Goal: Task Accomplishment & Management: Use online tool/utility

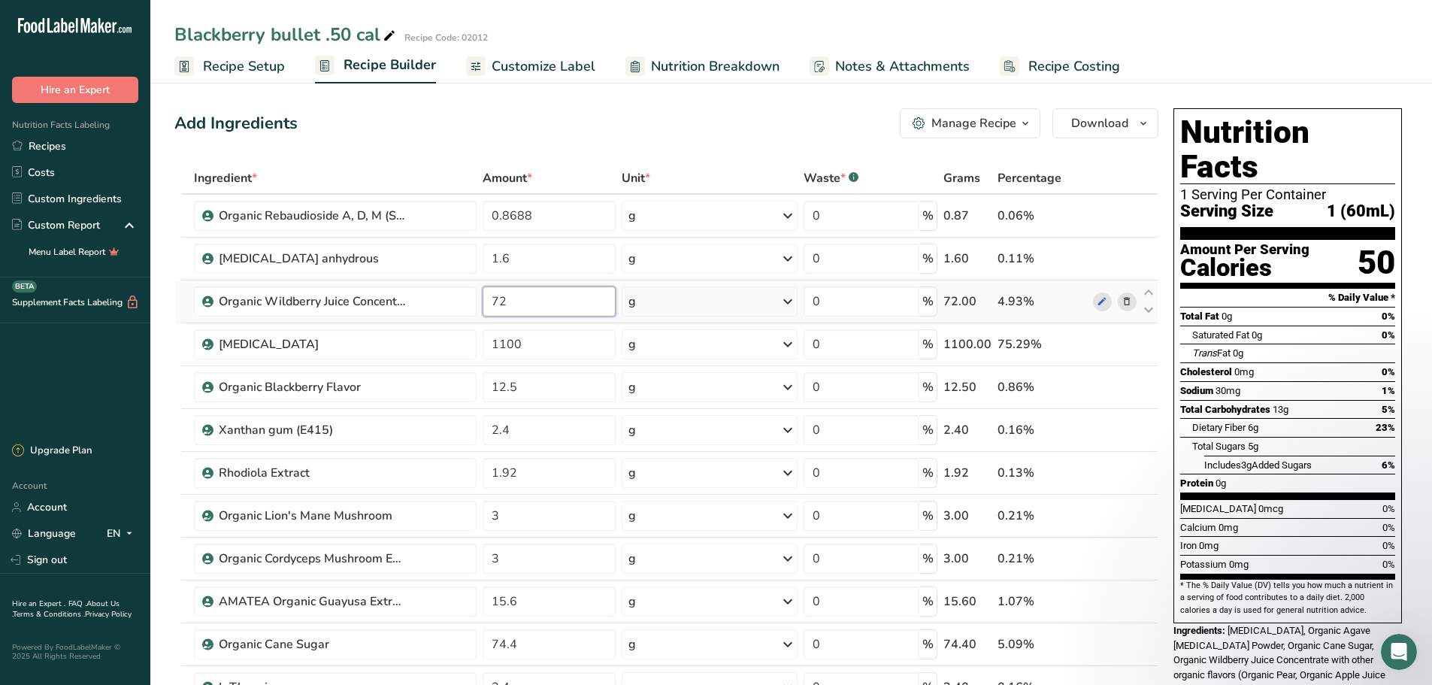
drag, startPoint x: 511, startPoint y: 296, endPoint x: 477, endPoint y: 301, distance: 34.1
click at [477, 301] on tr "Organic Wildberry Juice Concentrate WOOF 72 g Weight Units g kg mg See more Vol…" at bounding box center [666, 301] width 983 height 43
type input "96"
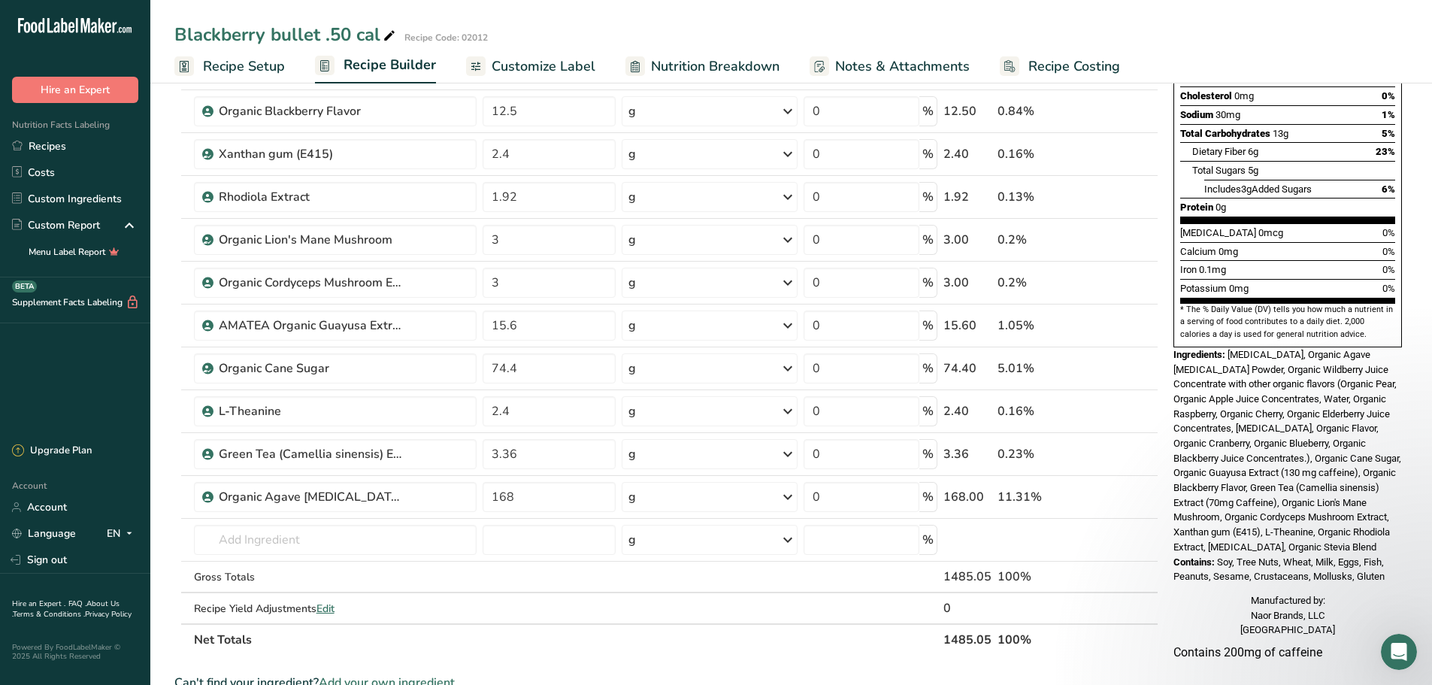
scroll to position [376, 0]
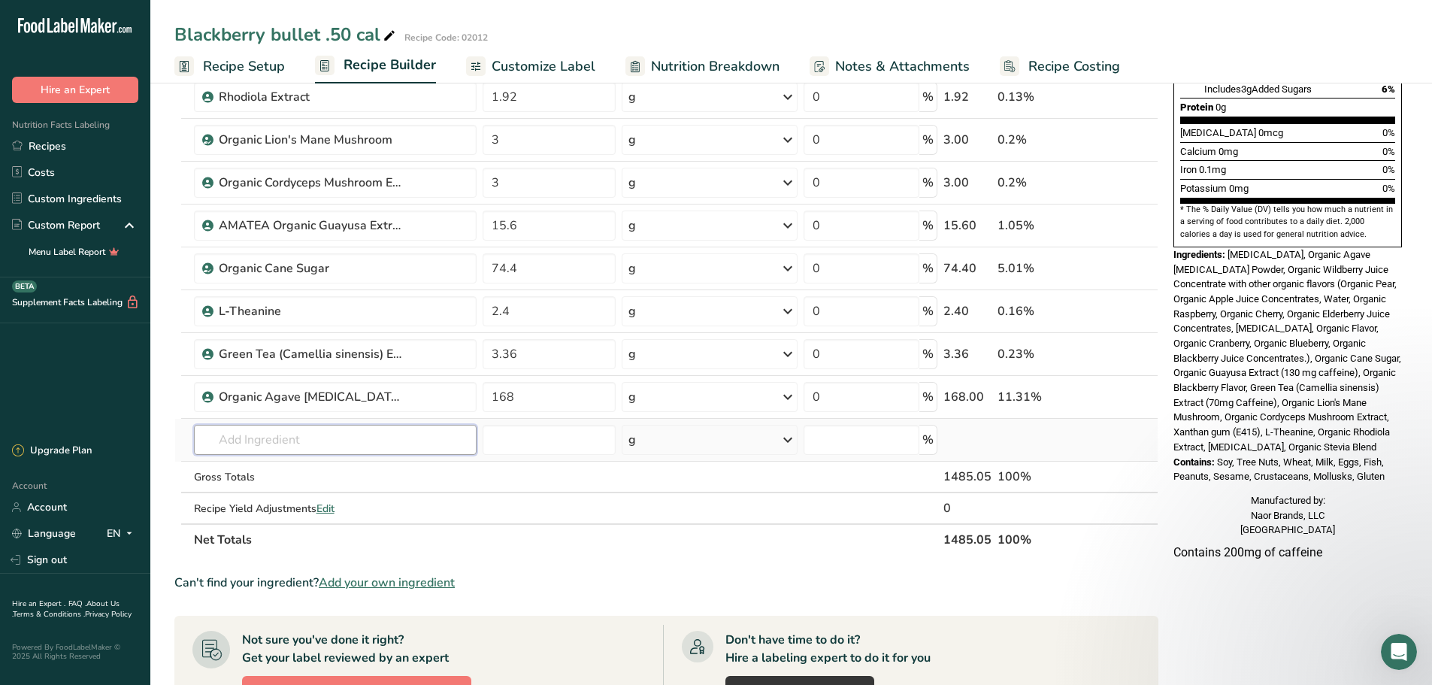
click at [234, 443] on input "text" at bounding box center [335, 440] width 283 height 30
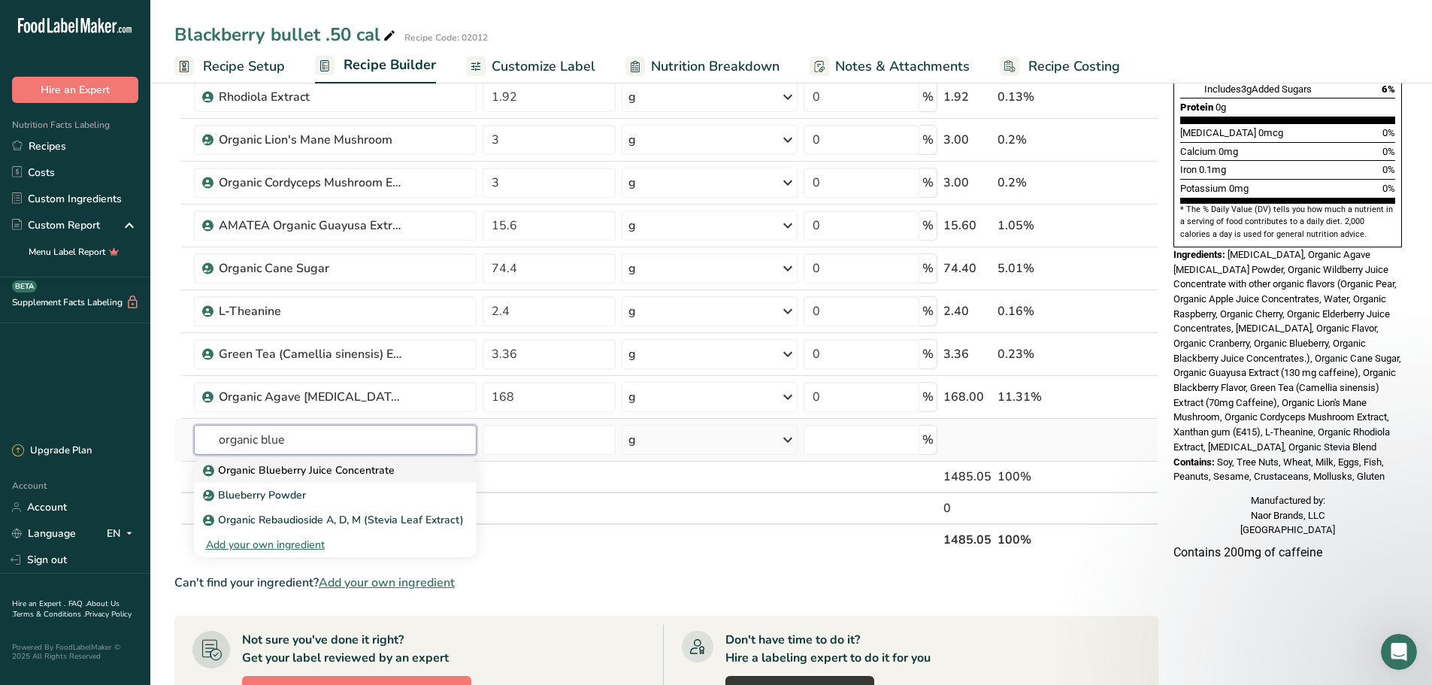
type input "organic blue"
click at [226, 465] on p "Organic Blueberry Juice Concentrate" at bounding box center [300, 470] width 189 height 16
type input "Organic Blueberry Juice Concentrate"
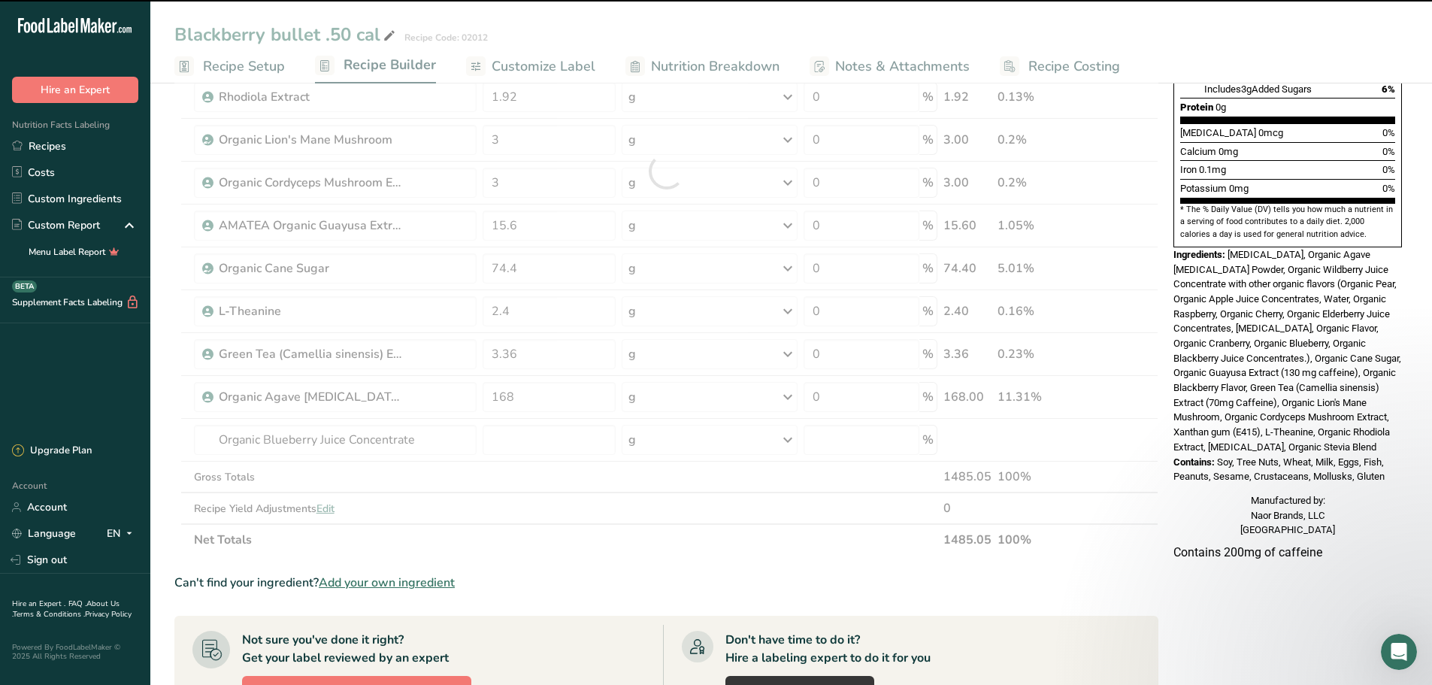
type input "0"
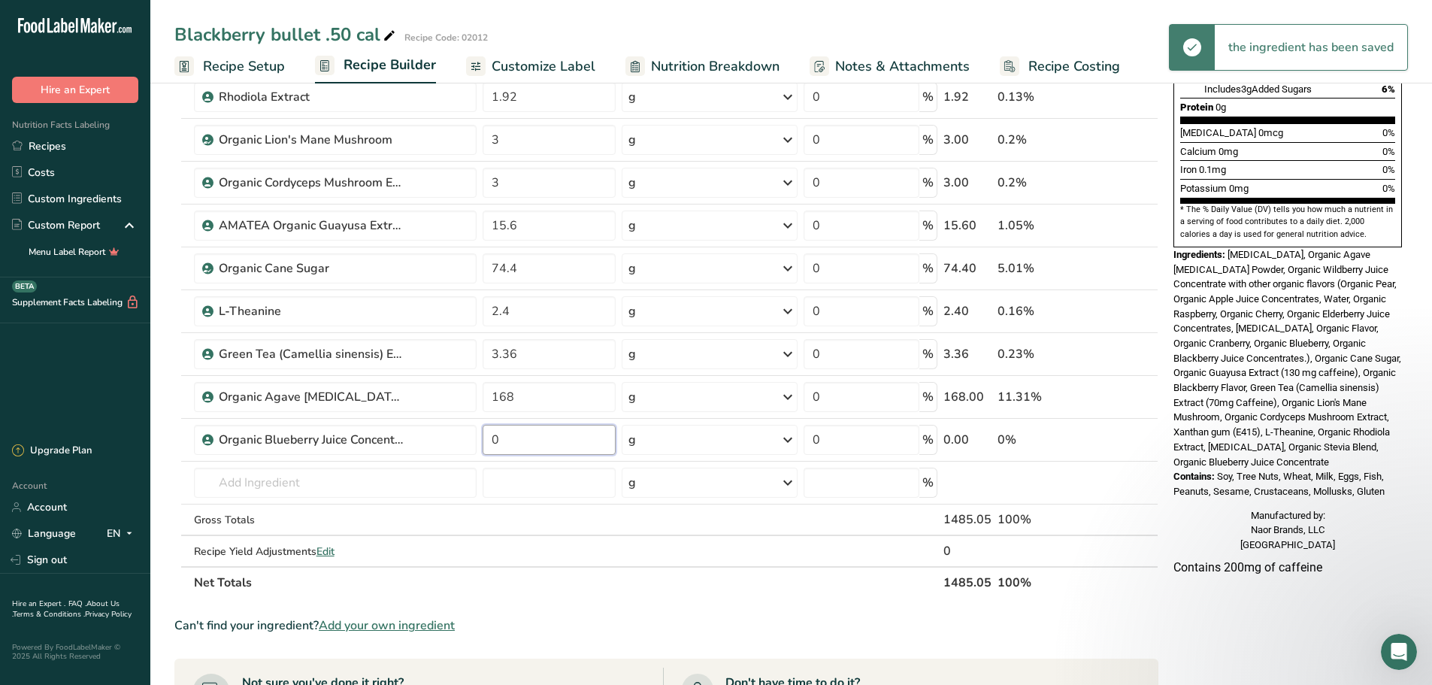
click at [531, 438] on input "0" at bounding box center [549, 440] width 133 height 30
type input "48"
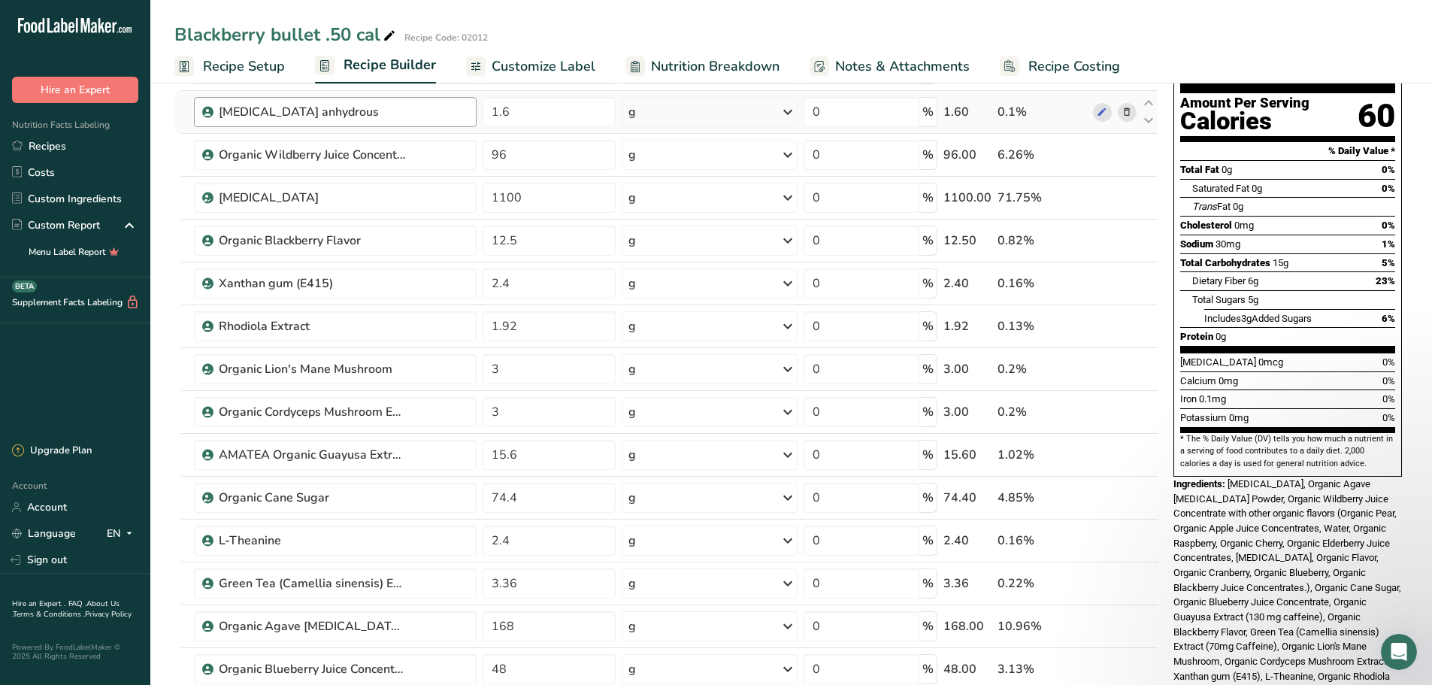
scroll to position [150, 0]
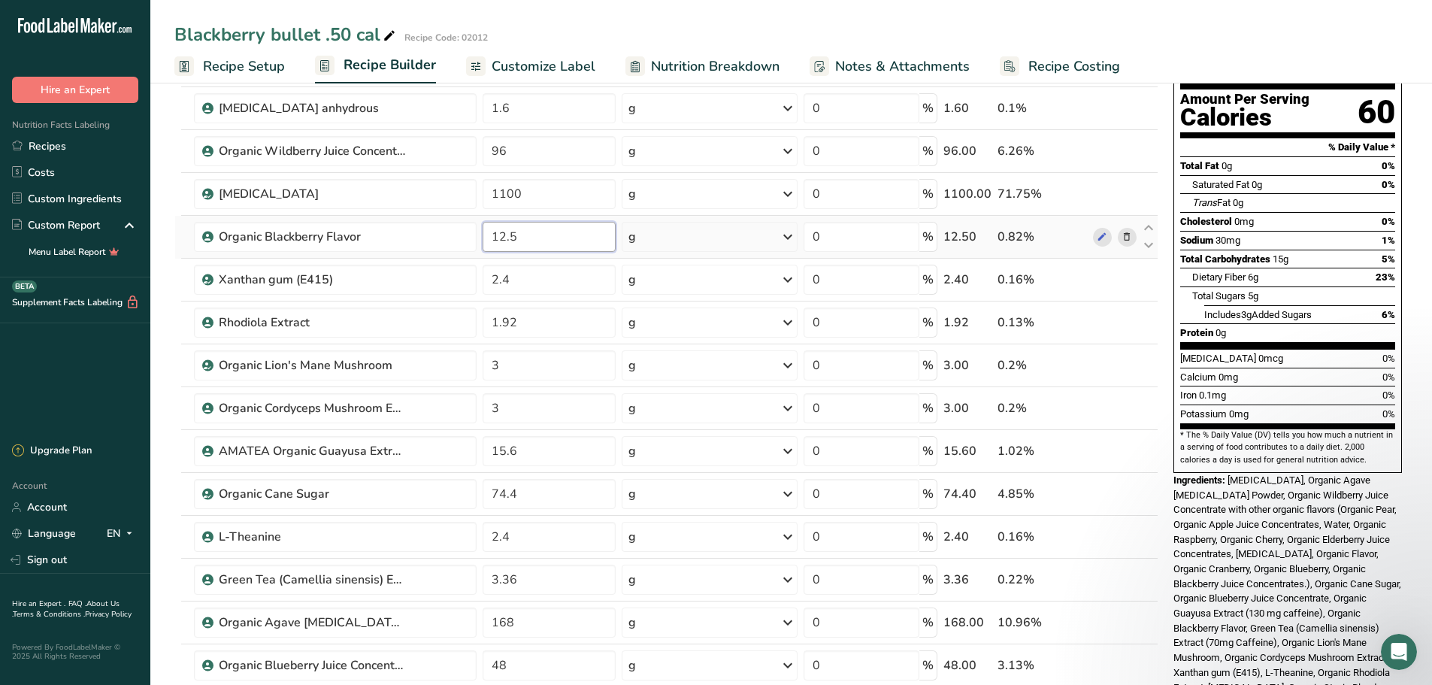
click at [527, 234] on input "12.5" at bounding box center [549, 237] width 133 height 30
type input "24"
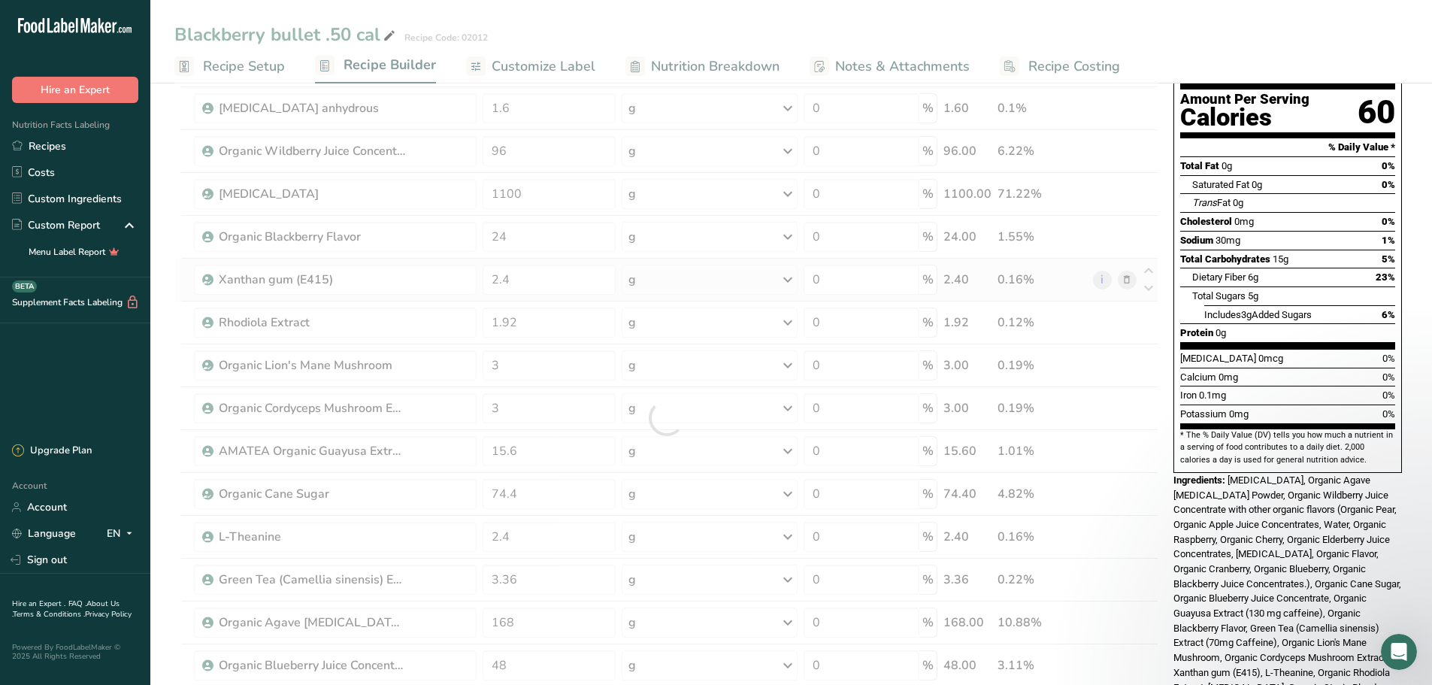
click at [701, 276] on div "Ingredient * Amount * Unit * Waste * .a-a{fill:#347362;}.b-a{fill:#fff;} Grams …" at bounding box center [666, 418] width 984 height 812
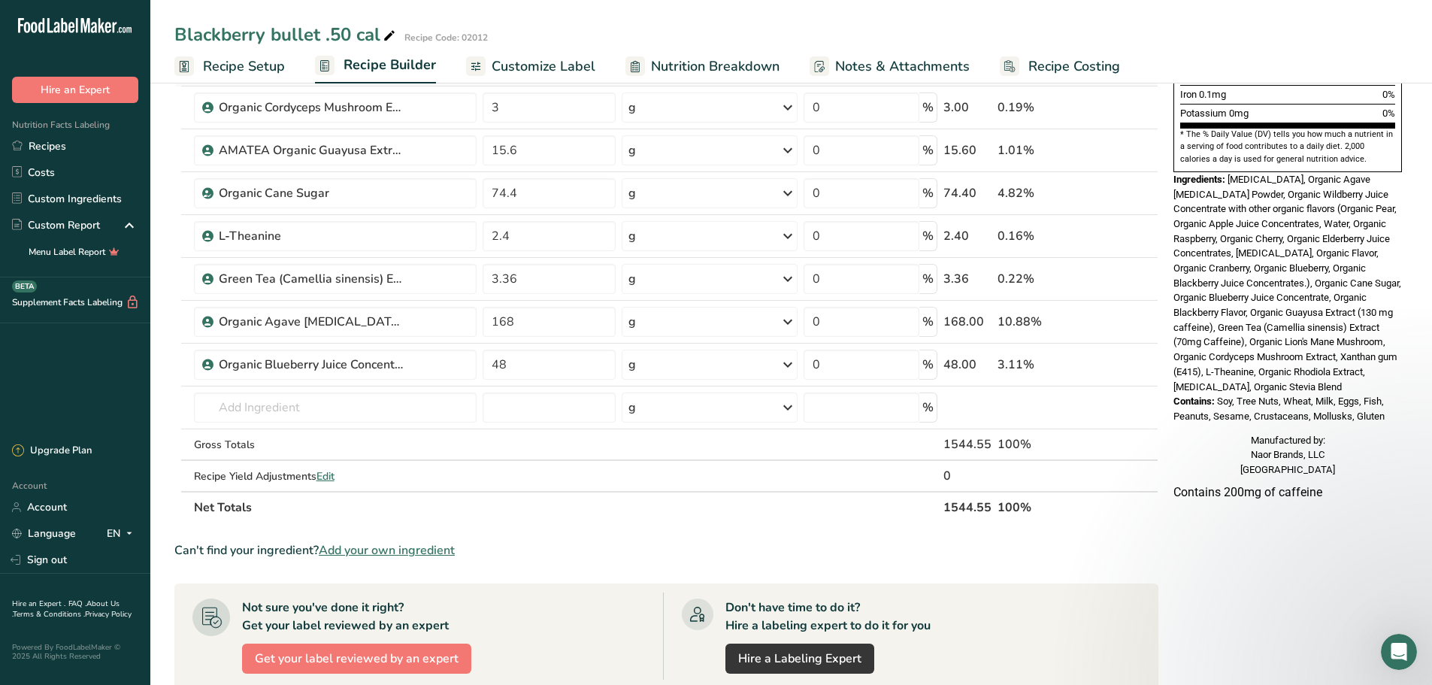
scroll to position [0, 0]
